Goal: Task Accomplishment & Management: Manage account settings

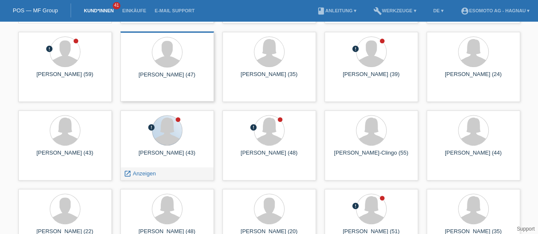
scroll to position [103, 0]
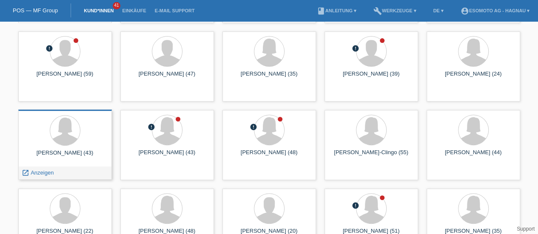
click at [78, 154] on div "Simone Jauchjarju (43)" at bounding box center [65, 157] width 80 height 14
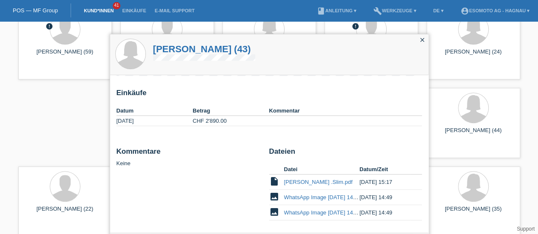
scroll to position [126, 0]
click at [424, 38] on icon "close" at bounding box center [422, 40] width 7 height 7
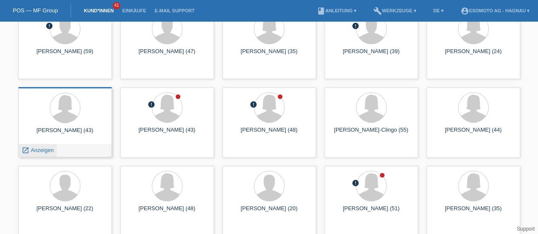
click at [40, 153] on span "Anzeigen" at bounding box center [42, 150] width 23 height 6
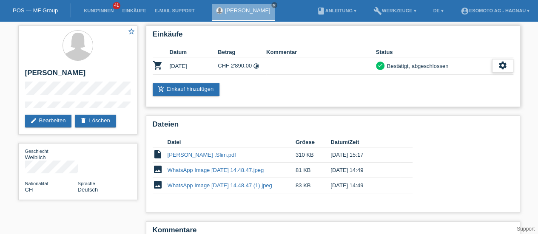
click at [507, 65] on icon "settings" at bounding box center [502, 65] width 9 height 9
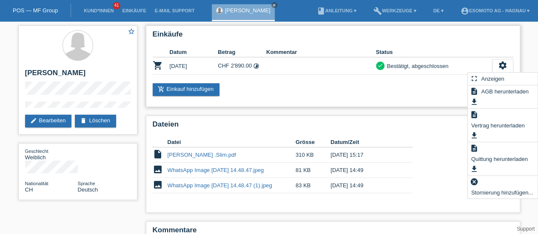
click at [460, 56] on th "Status" at bounding box center [434, 52] width 116 height 10
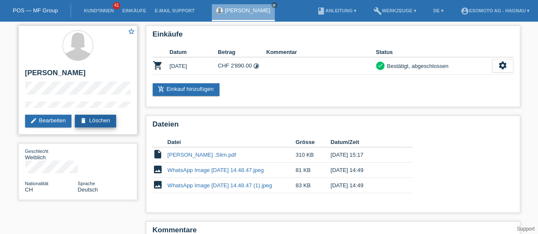
click at [86, 120] on icon "delete" at bounding box center [83, 120] width 7 height 7
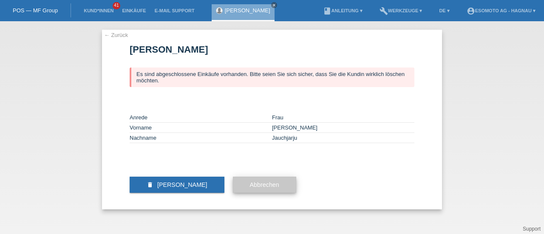
click at [249, 193] on button "Abbrechen" at bounding box center [264, 185] width 63 height 16
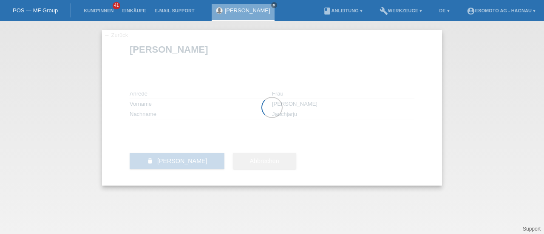
click at [241, 59] on div at bounding box center [272, 108] width 340 height 156
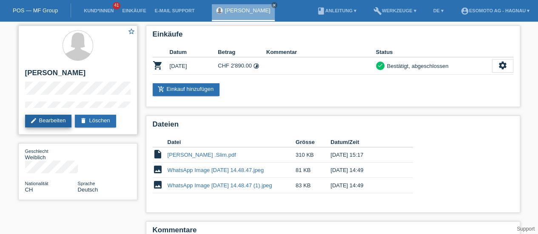
click at [66, 120] on link "edit Bearbeiten" at bounding box center [48, 121] width 47 height 13
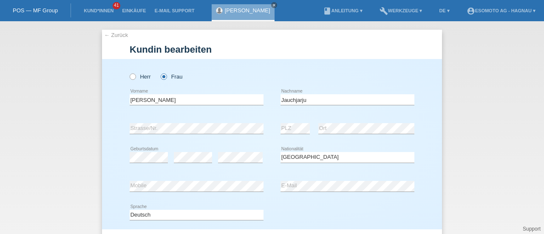
select select "CH"
click at [110, 36] on link "← Zurück" at bounding box center [116, 35] width 24 height 6
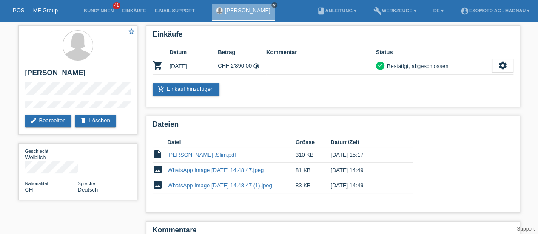
click at [272, 5] on icon "close" at bounding box center [274, 5] width 4 height 4
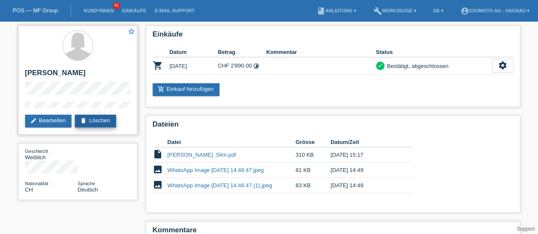
click at [111, 122] on link "delete Löschen" at bounding box center [95, 121] width 41 height 13
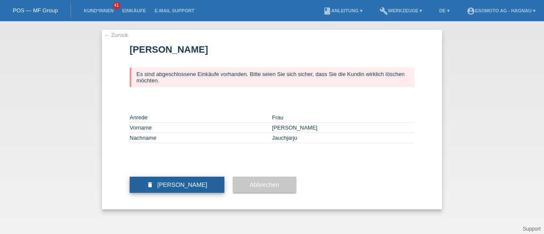
click at [183, 188] on span "Kundin löschen" at bounding box center [182, 185] width 50 height 7
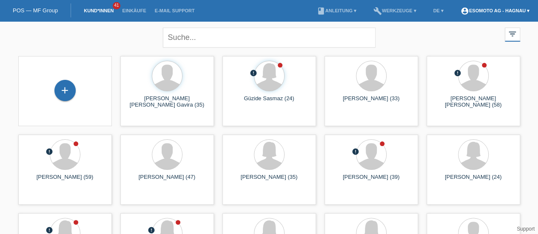
click at [509, 10] on link "account_circle Esomoto AG - Hagnau ▾" at bounding box center [494, 10] width 77 height 5
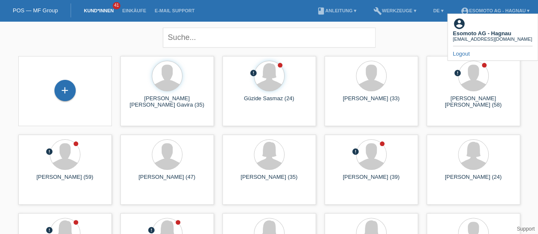
click at [463, 51] on link "Logout" at bounding box center [461, 54] width 17 height 6
